Goal: Navigation & Orientation: Find specific page/section

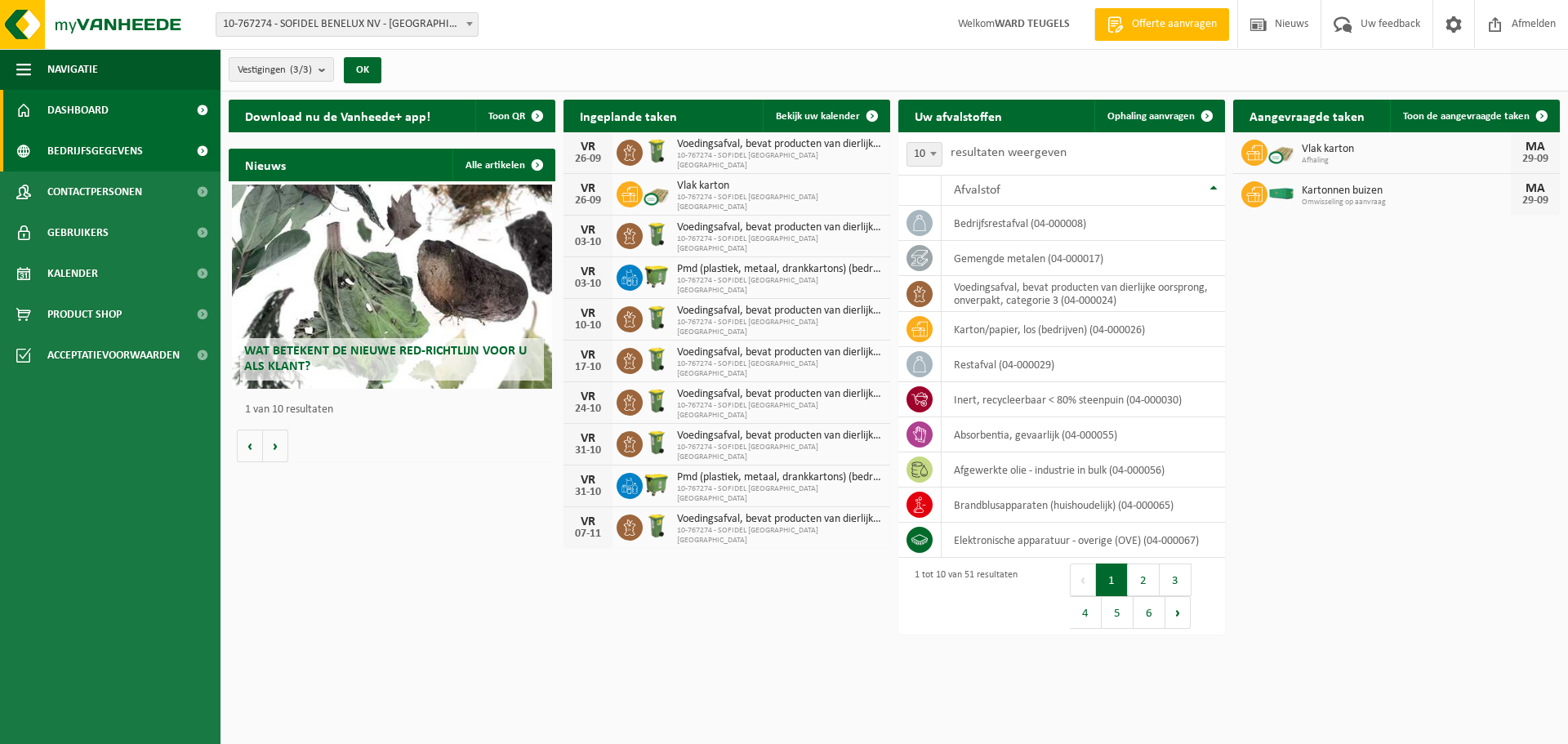
click at [97, 152] on span "Bedrijfsgegevens" at bounding box center [95, 151] width 95 height 41
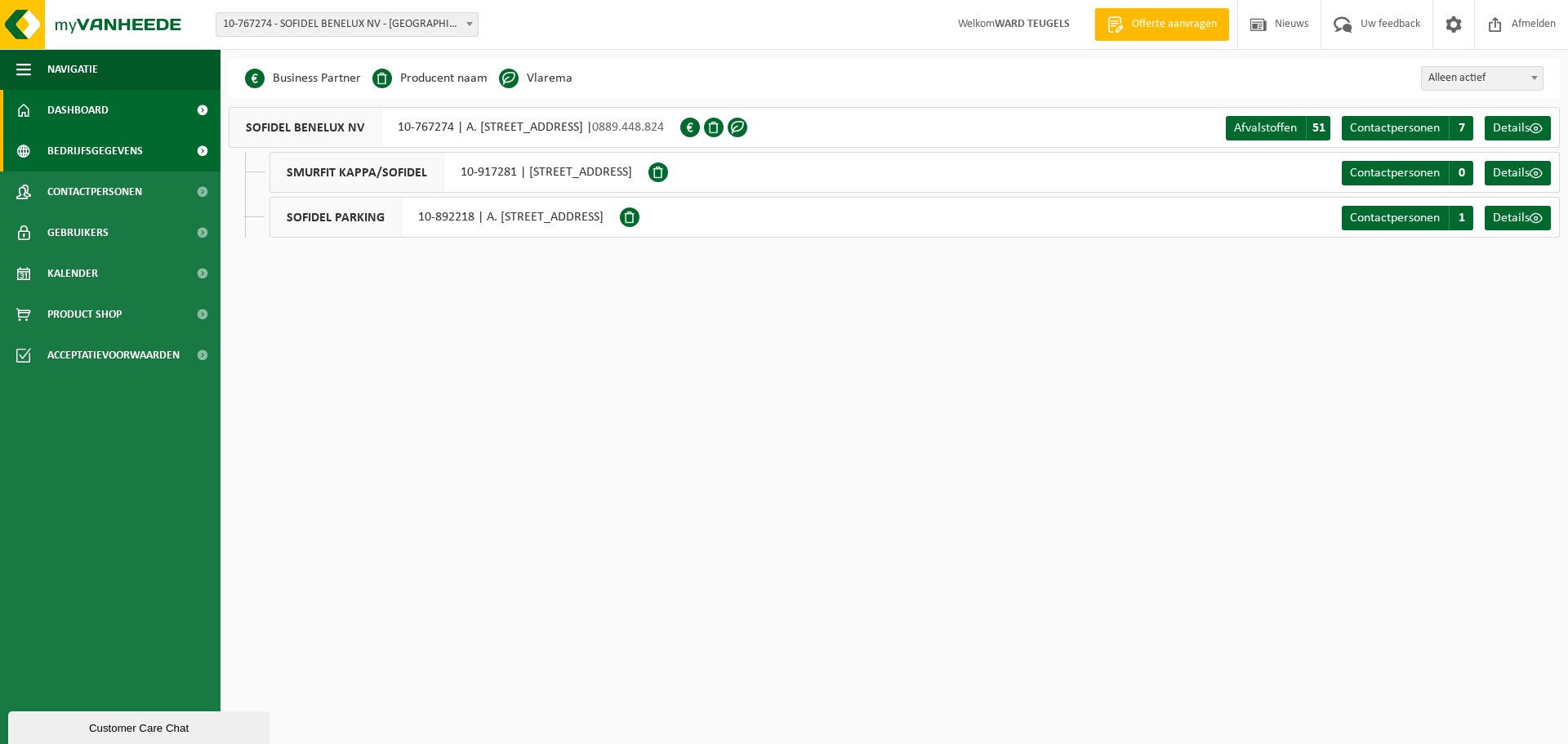
click at [97, 118] on span "Dashboard" at bounding box center [78, 110] width 62 height 41
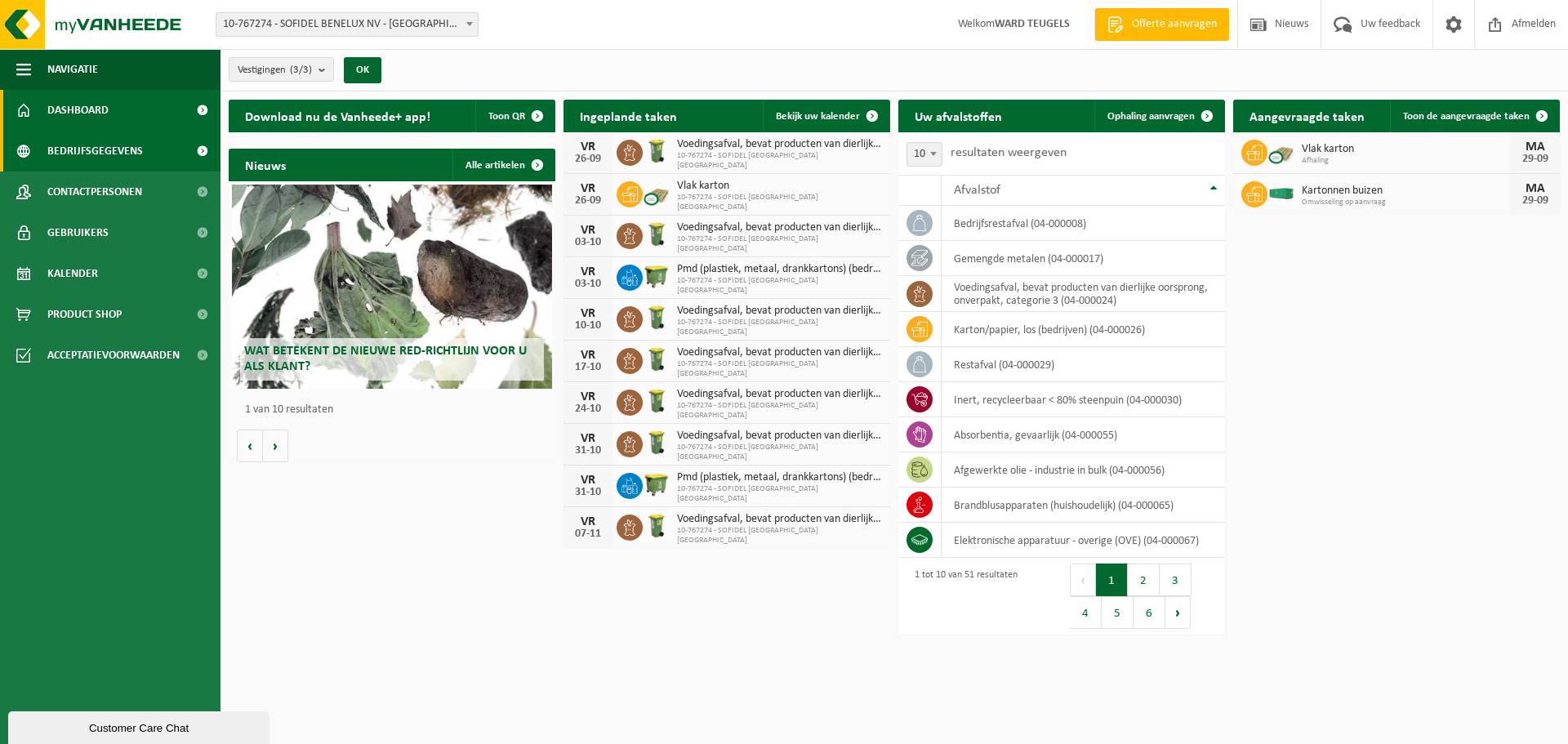
click at [78, 151] on span "Bedrijfsgegevens" at bounding box center [95, 151] width 95 height 41
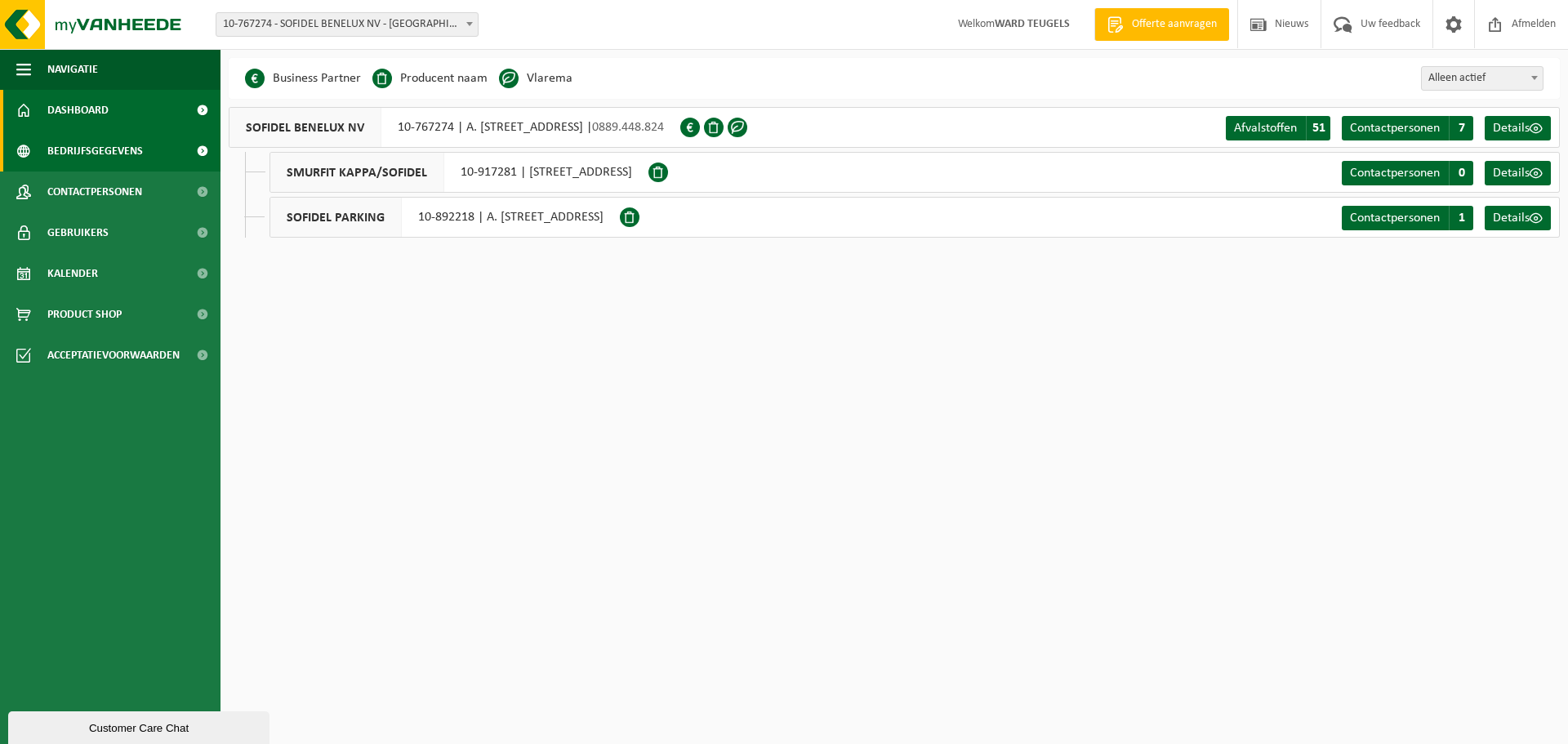
click at [123, 110] on link "Dashboard" at bounding box center [110, 110] width 220 height 41
